Goal: Task Accomplishment & Management: Manage account settings

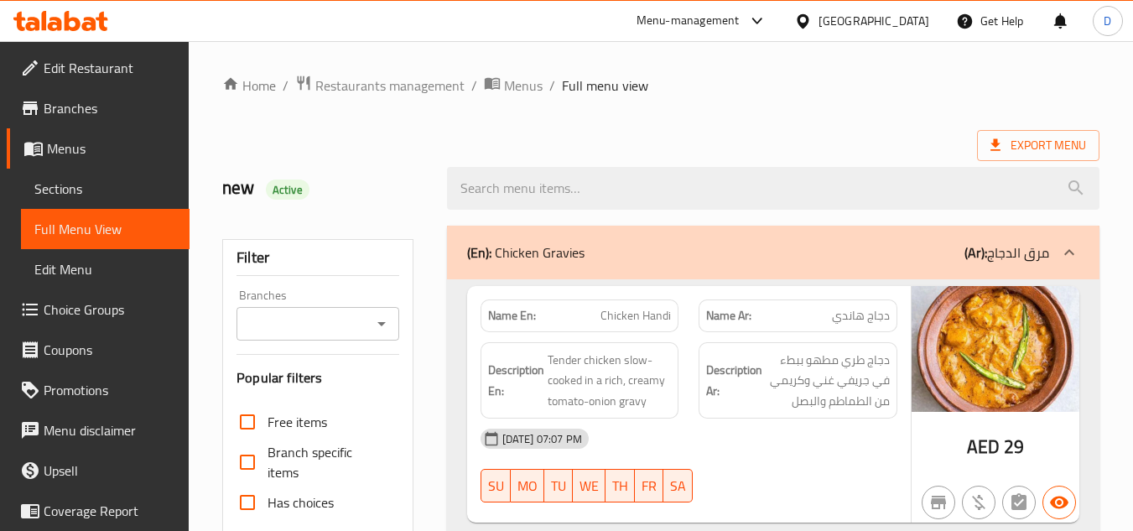
scroll to position [30634, 0]
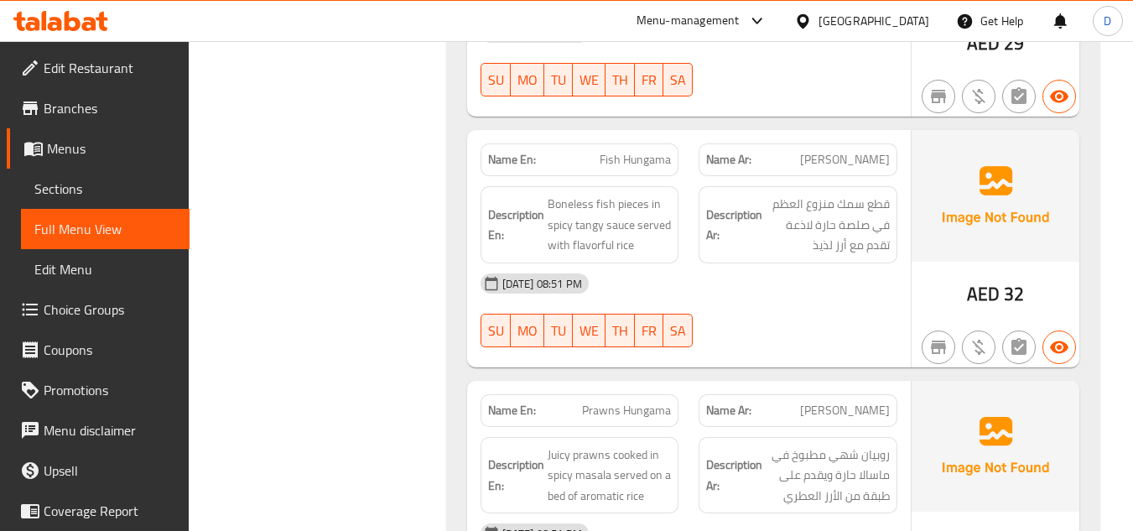
click at [705, 21] on div "Menu-management" at bounding box center [687, 21] width 103 height 20
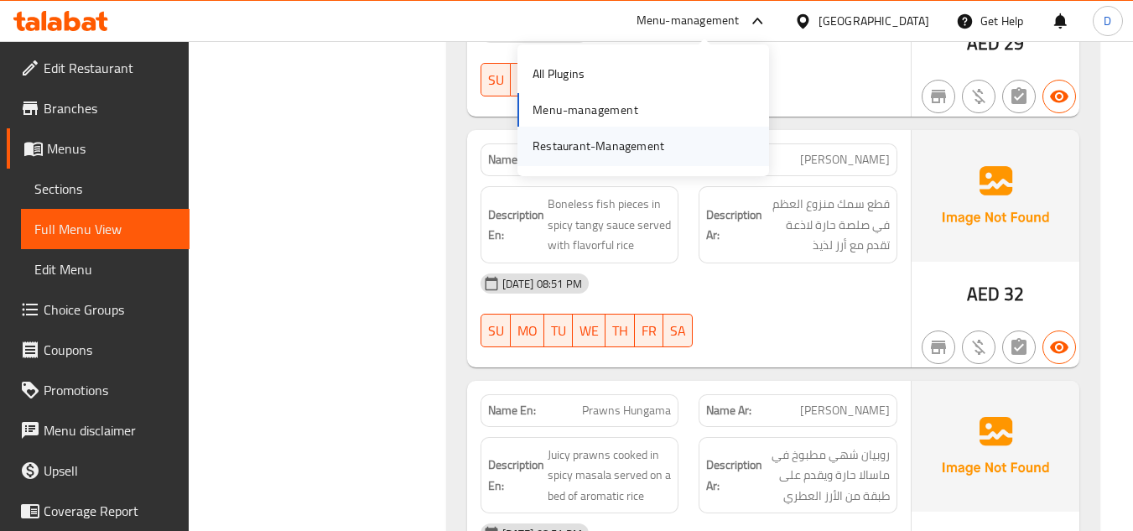
click at [567, 151] on div "Restaurant-Management" at bounding box center [599, 146] width 132 height 18
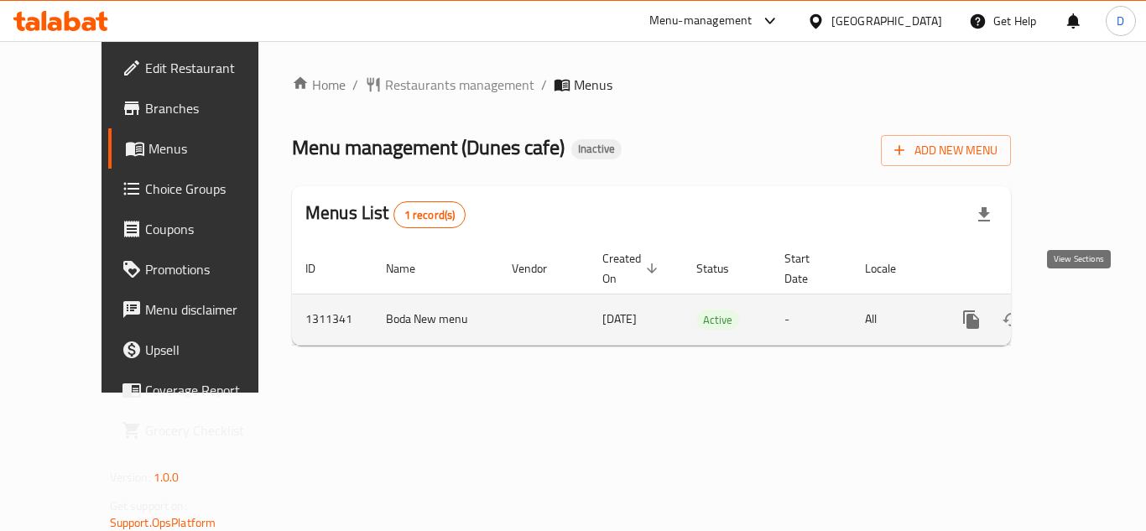
click at [1082, 309] on icon "enhanced table" at bounding box center [1092, 319] width 20 height 20
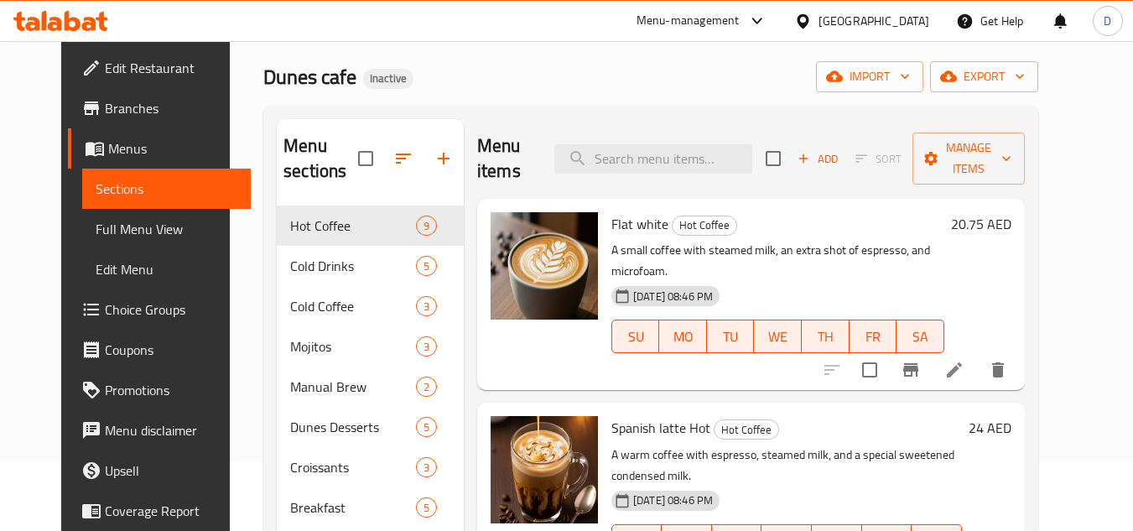
scroll to position [67, 0]
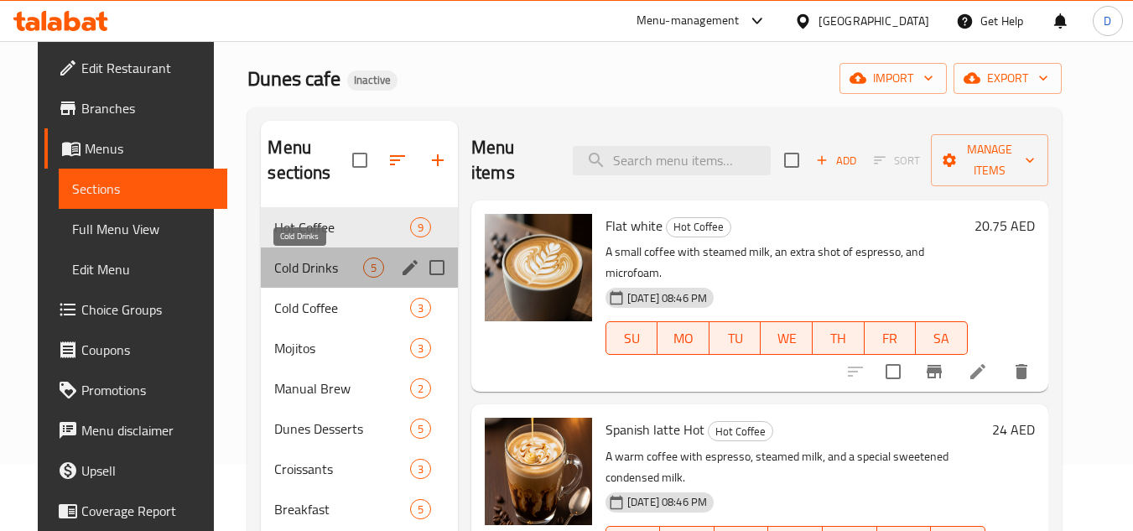
click at [294, 265] on span "Cold Drinks" at bounding box center [318, 267] width 88 height 20
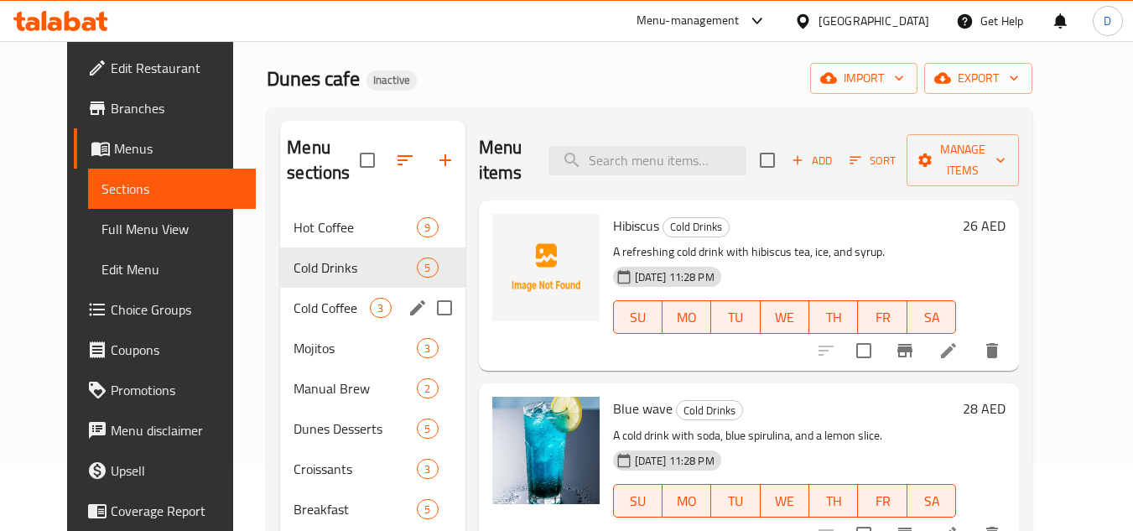
click at [301, 318] on div "Cold Coffee 3" at bounding box center [372, 308] width 184 height 40
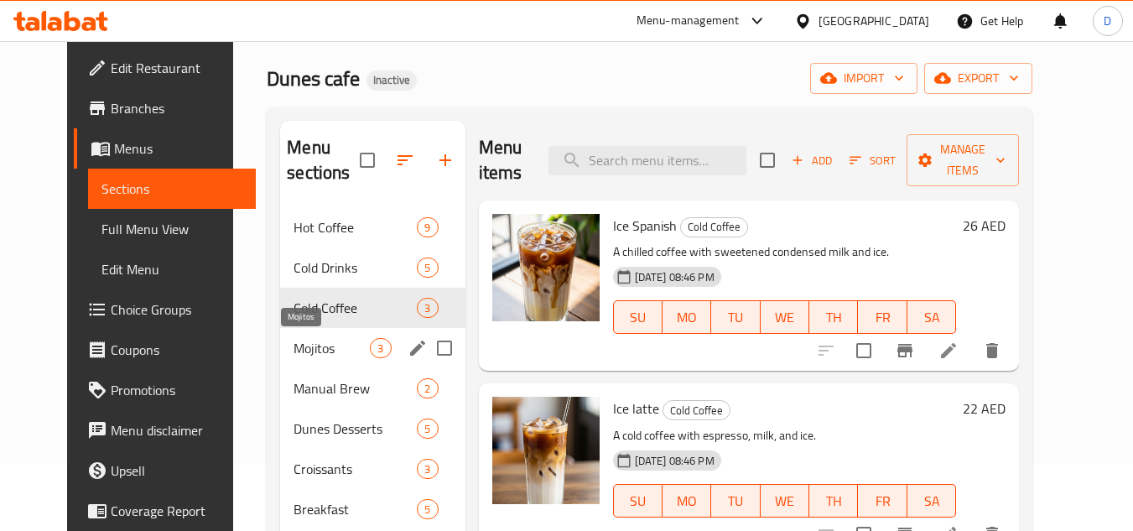
click at [297, 347] on span "Mojitos" at bounding box center [332, 348] width 76 height 20
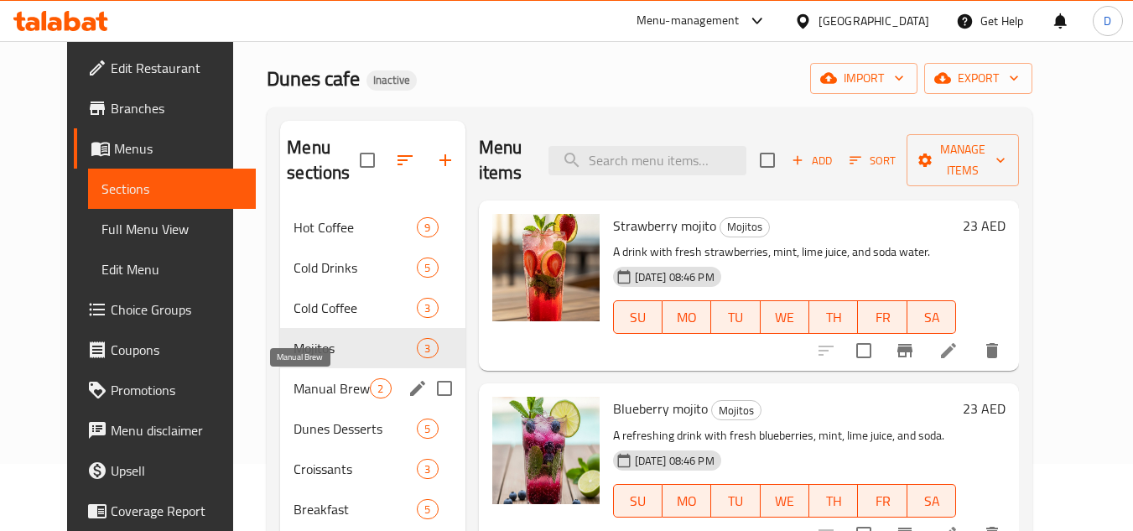
click at [309, 392] on span "Manual Brew" at bounding box center [332, 388] width 76 height 20
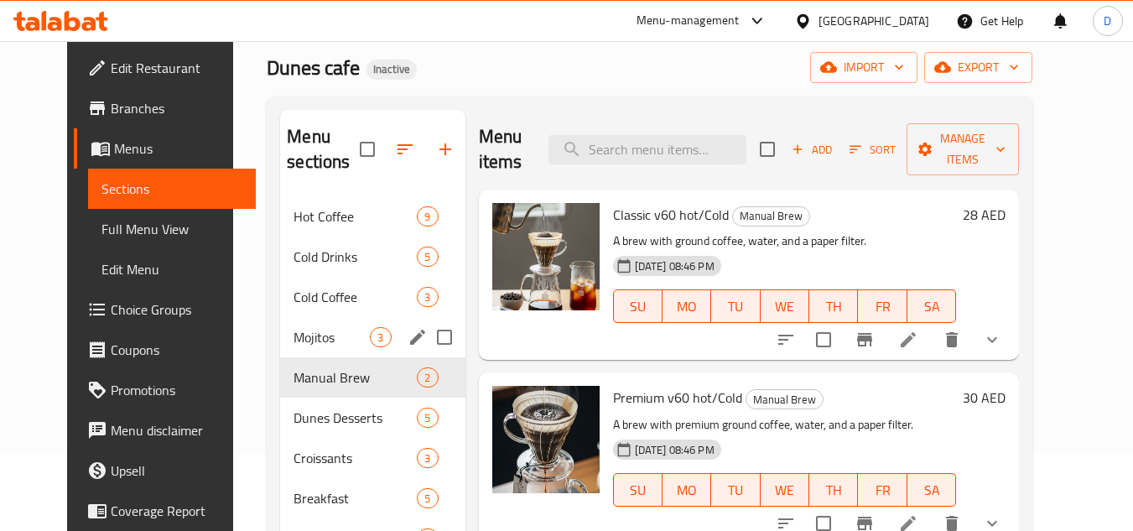
scroll to position [151, 0]
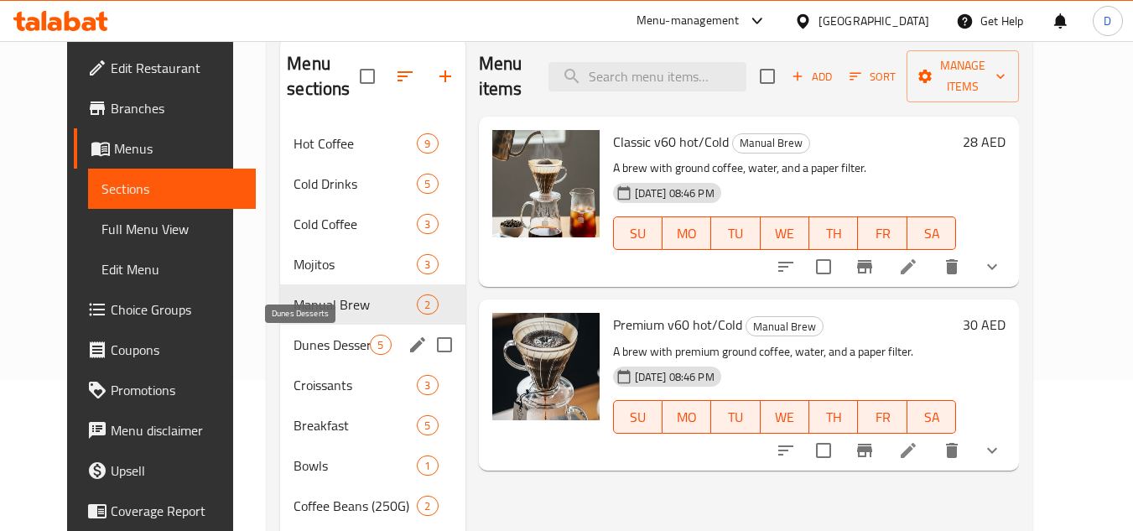
click at [310, 347] on span "Dunes Desserts" at bounding box center [332, 345] width 76 height 20
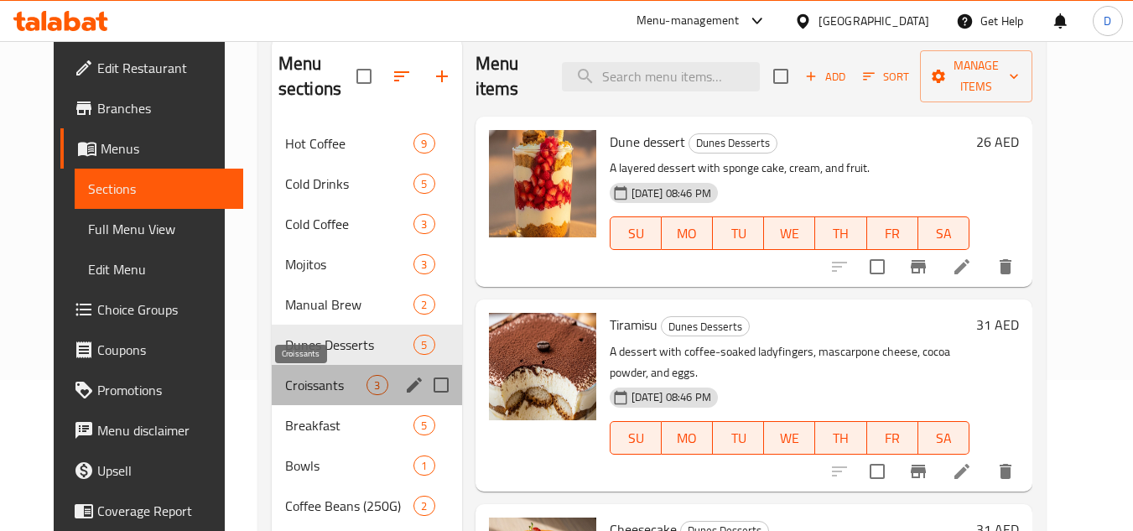
click at [313, 378] on span "Croissants" at bounding box center [326, 385] width 82 height 20
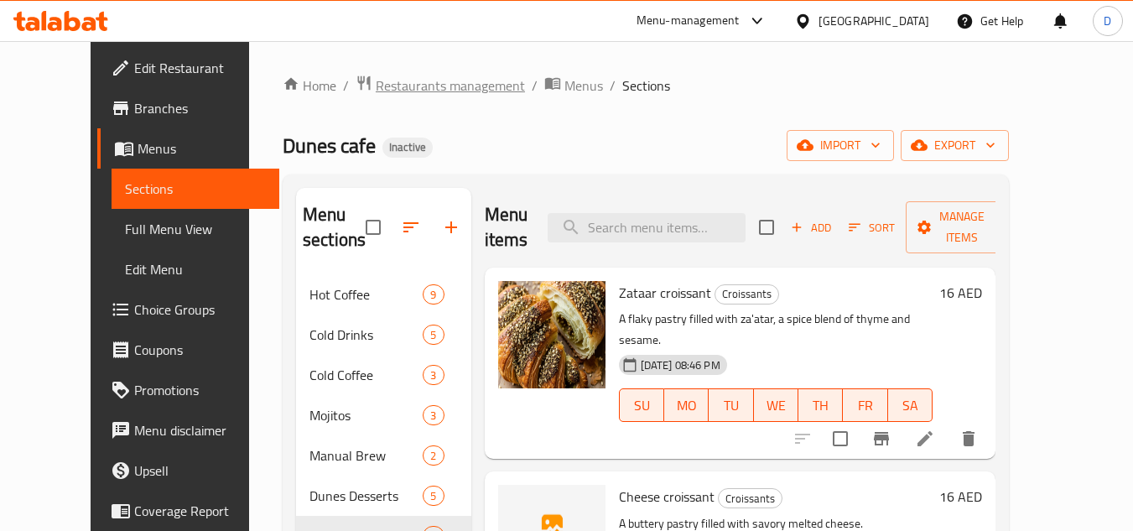
click at [376, 85] on span "Restaurants management" at bounding box center [450, 85] width 149 height 20
